Goal: Find specific fact: Find specific page/section

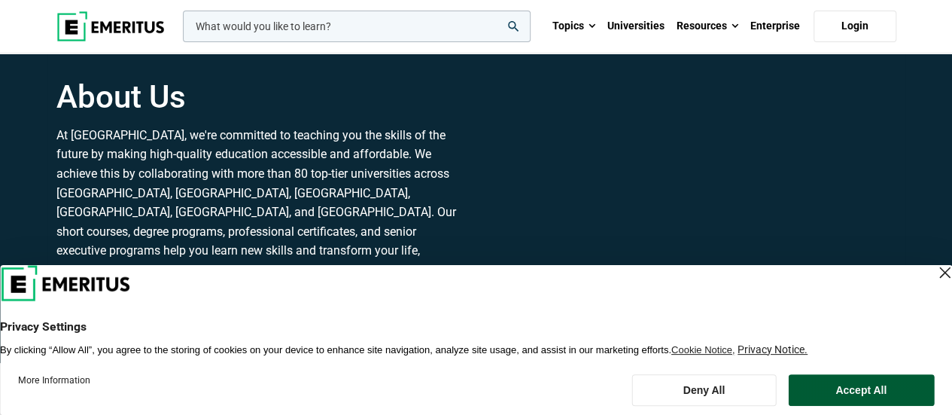
click at [893, 392] on button "Accept All" at bounding box center [861, 390] width 146 height 32
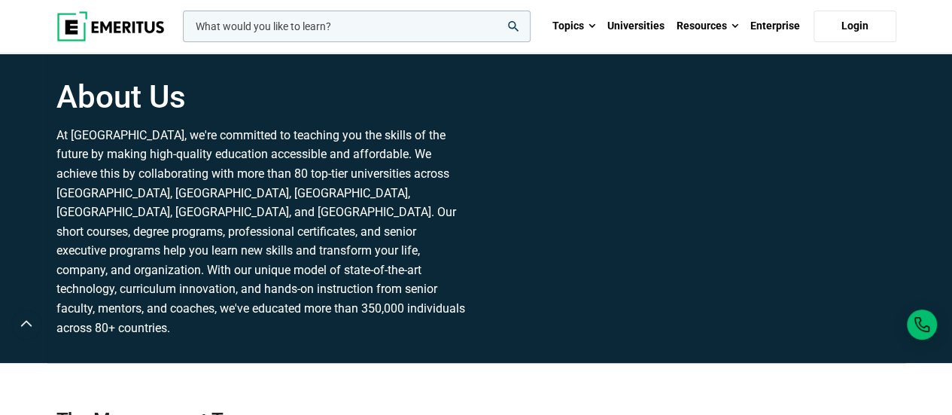
click at [363, 33] on input "woocommerce-product-search-field-0" at bounding box center [357, 27] width 348 height 32
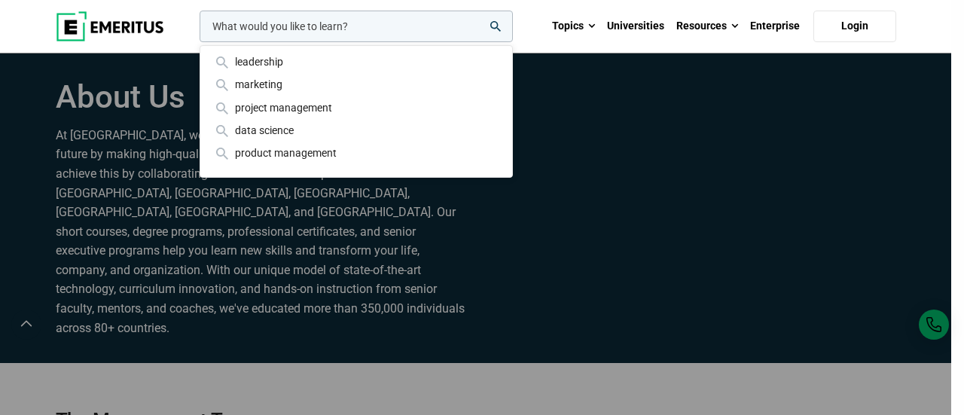
click at [363, 33] on input "woocommerce-product-search-field-0" at bounding box center [356, 27] width 313 height 32
drag, startPoint x: 361, startPoint y: 25, endPoint x: 331, endPoint y: 20, distance: 30.5
click at [331, 20] on input "woocommerce-product-search-field-0" at bounding box center [356, 27] width 313 height 32
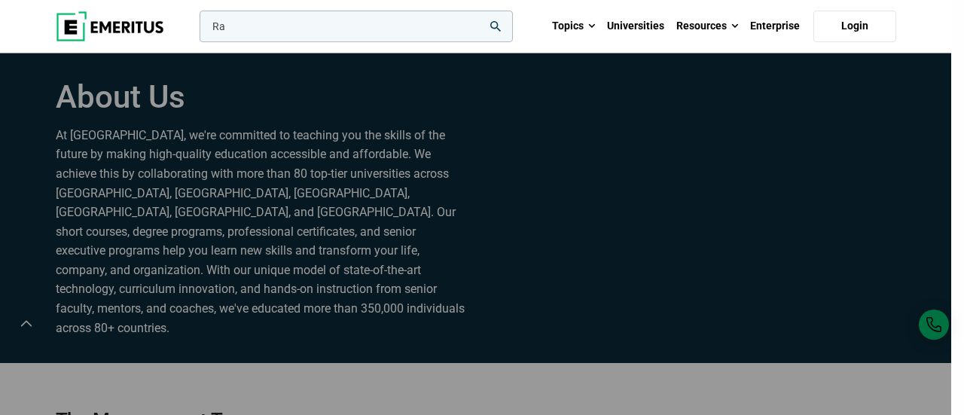
type input "R"
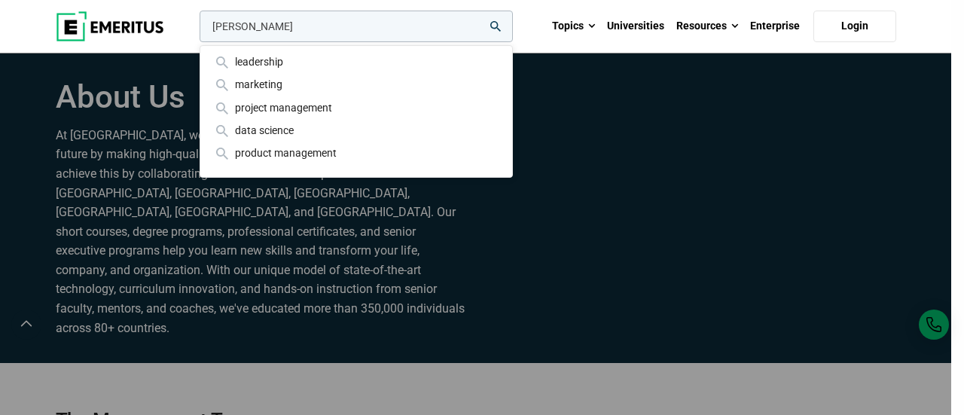
type input "[PERSON_NAME]"
click at [197, 30] on button "search" at bounding box center [197, 30] width 0 height 0
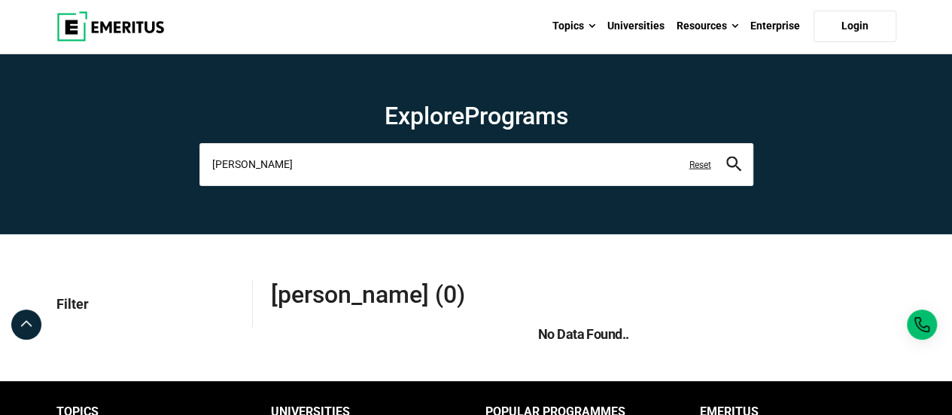
click at [314, 169] on input "[PERSON_NAME]" at bounding box center [477, 164] width 554 height 42
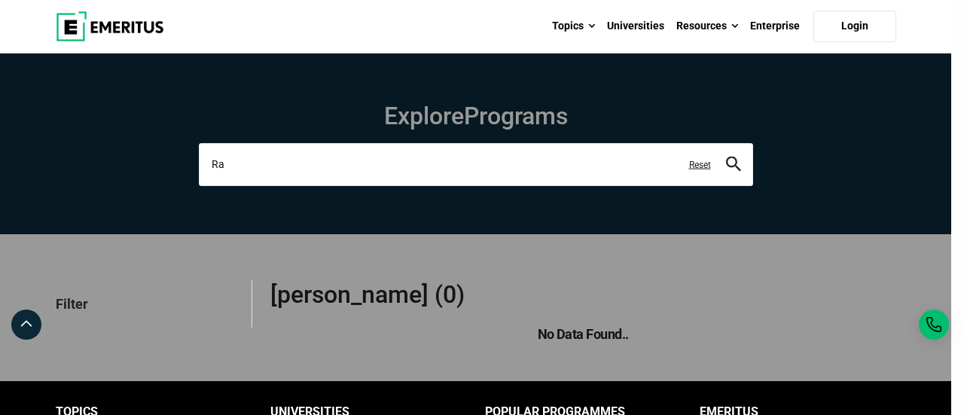
type input "R"
